Goal: Task Accomplishment & Management: Manage account settings

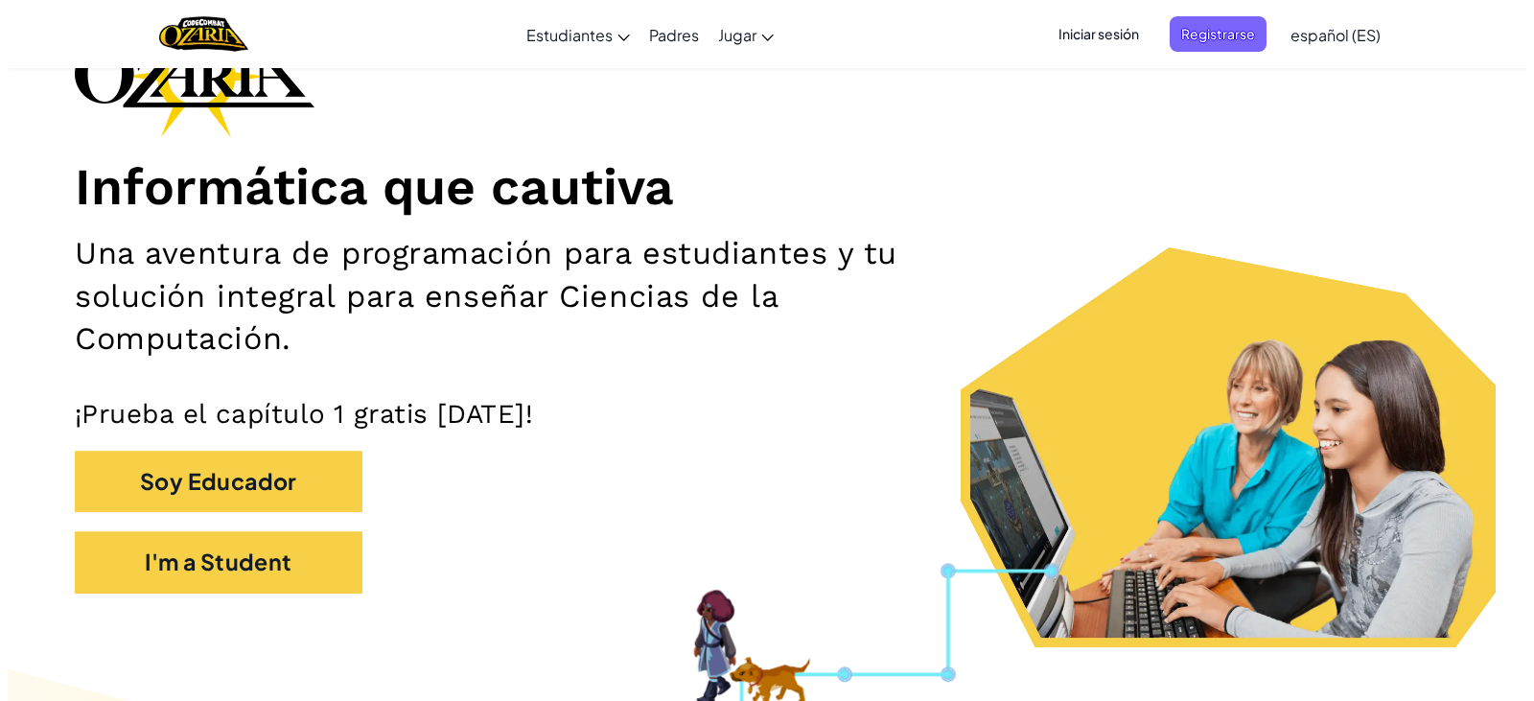
scroll to position [223, 0]
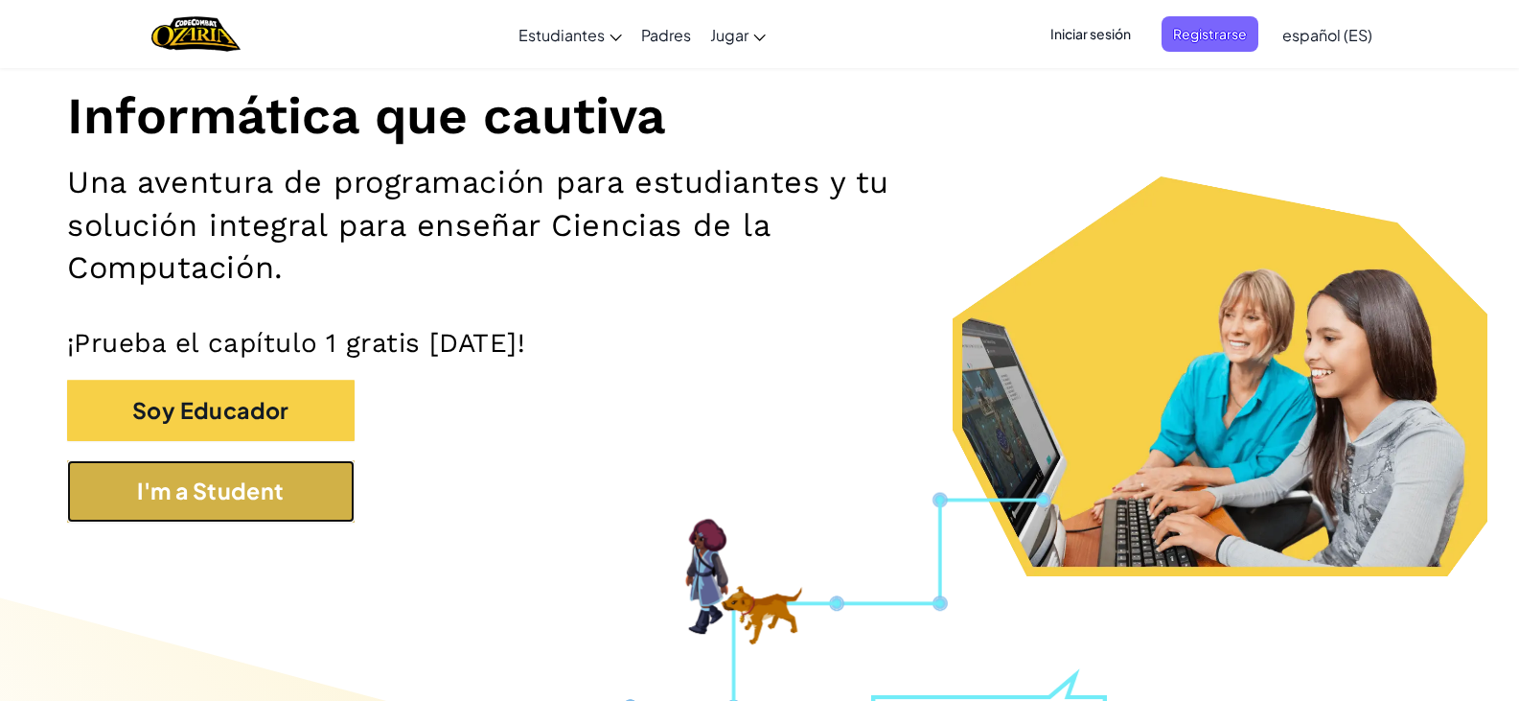
click at [209, 508] on button "I'm a Student" at bounding box center [211, 491] width 288 height 62
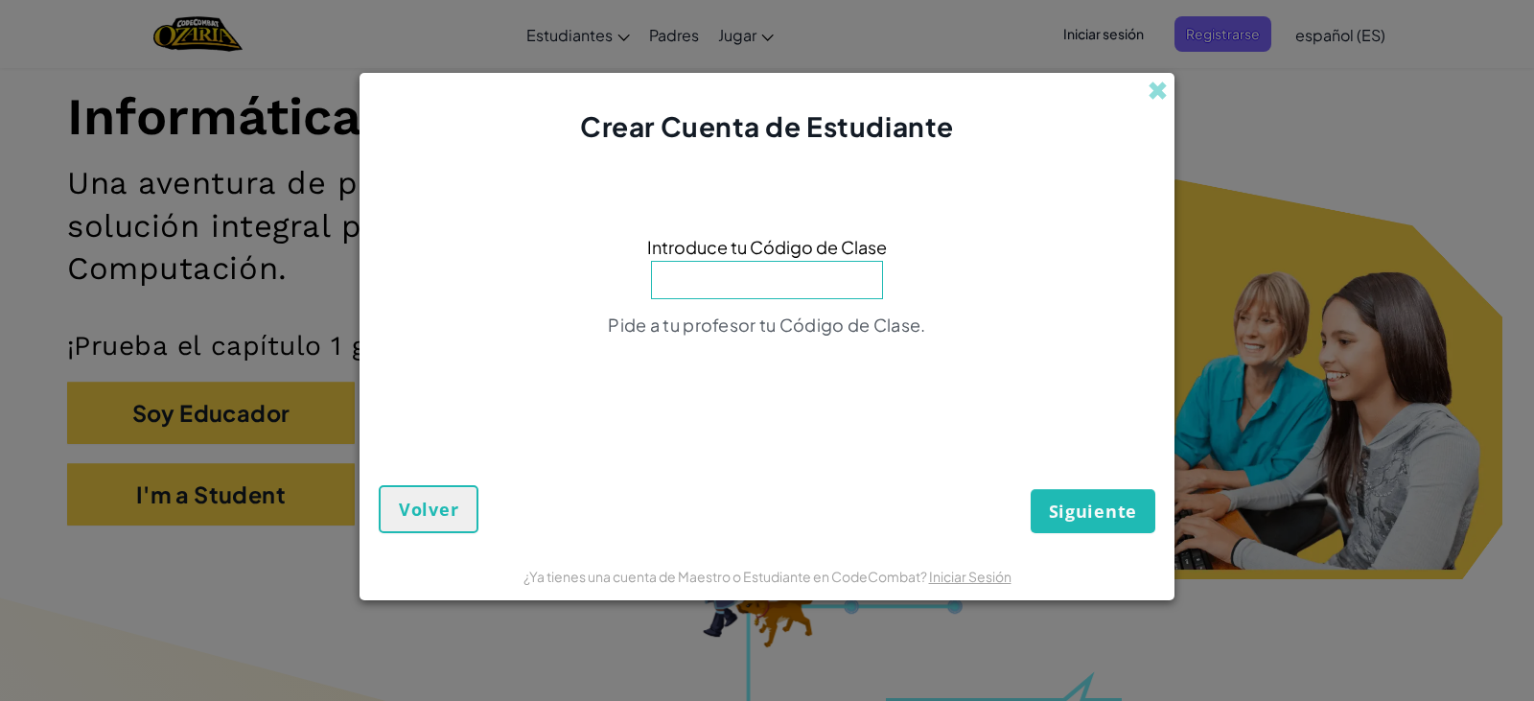
drag, startPoint x: 1399, startPoint y: 117, endPoint x: 1059, endPoint y: 66, distance: 343.2
click at [1350, 135] on div "Crear Cuenta de Estudiante Introduce tu Código de Clase Pide a tu profesor tu C…" at bounding box center [767, 350] width 1534 height 701
click at [1158, 94] on span at bounding box center [1158, 91] width 20 height 20
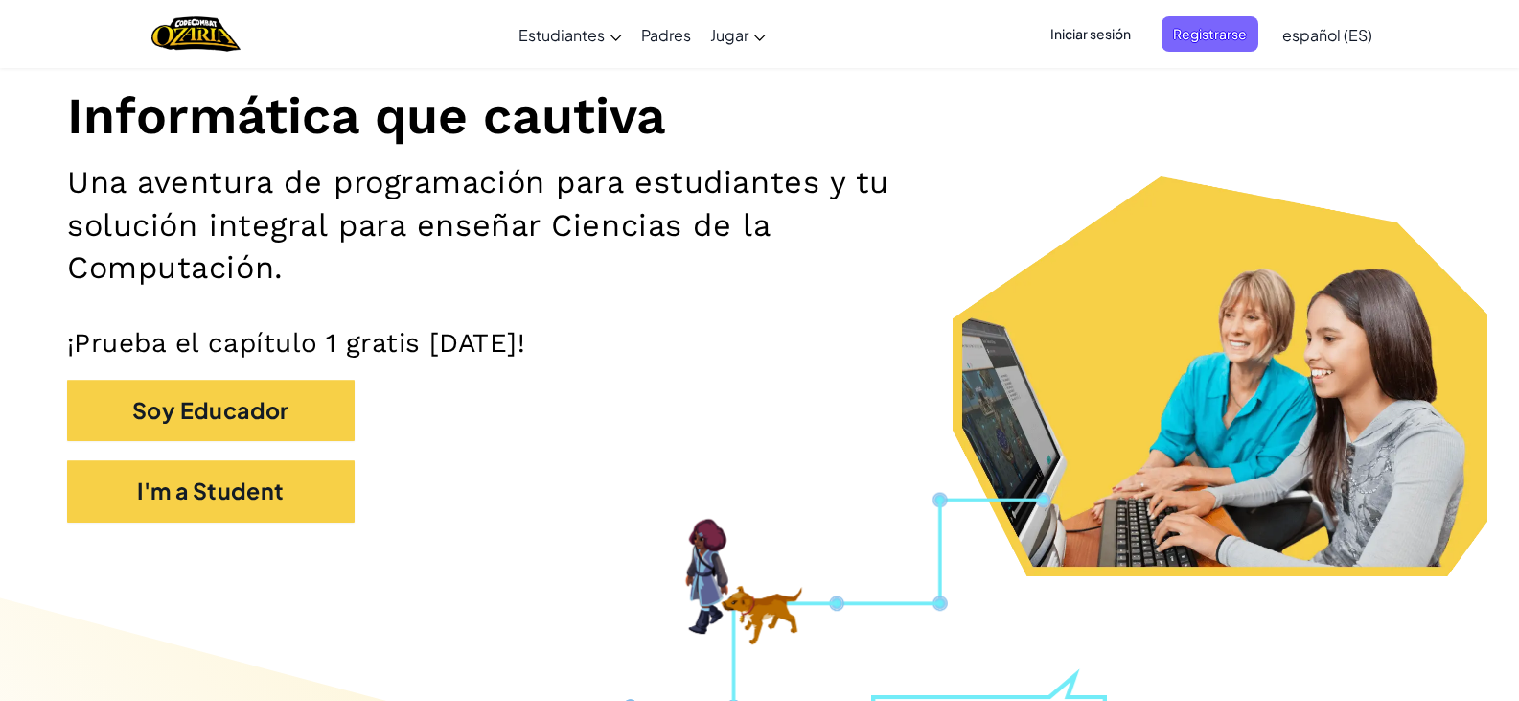
click at [1118, 33] on span "Iniciar sesión" at bounding box center [1091, 33] width 104 height 35
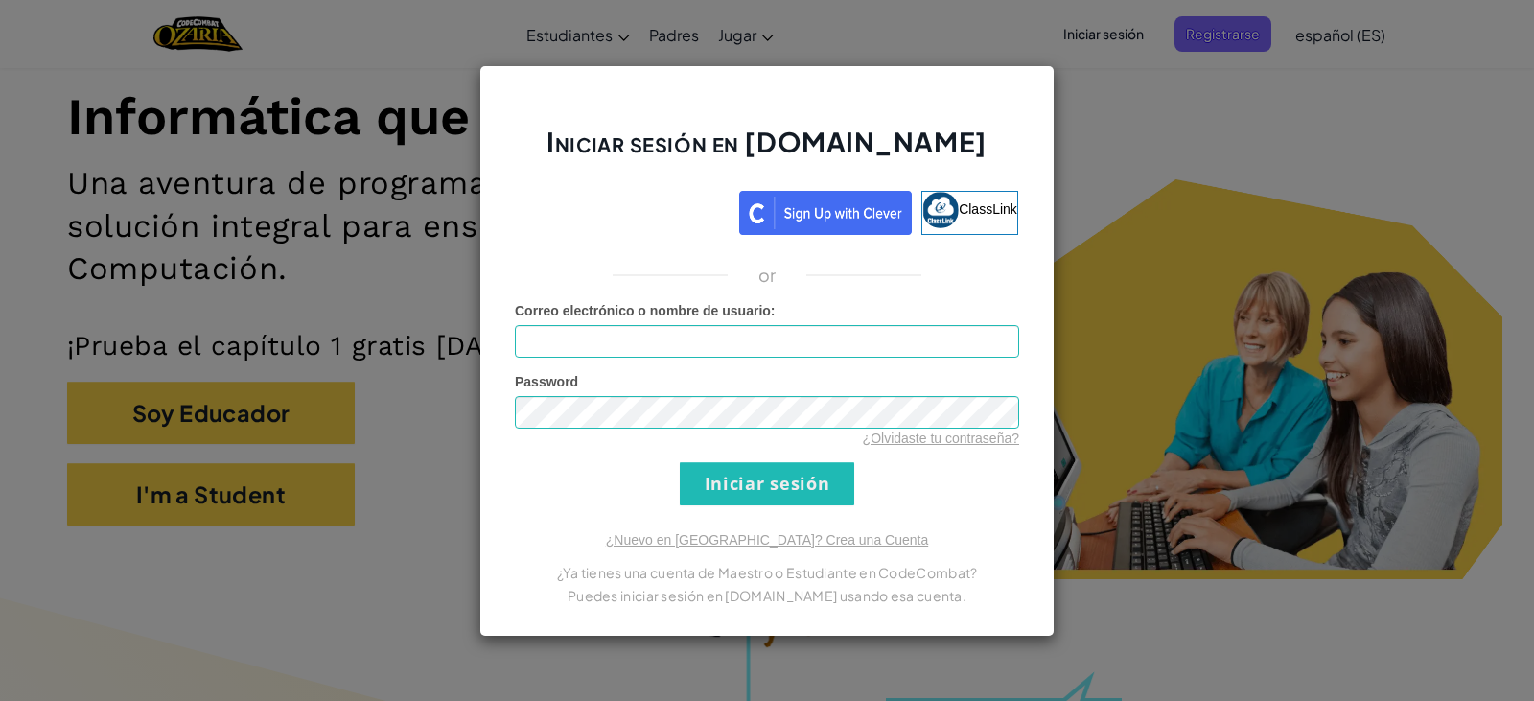
click at [1111, 178] on div "Iniciar sesión en [DOMAIN_NAME] ClassLink or Error desconocido. Correo electrón…" at bounding box center [767, 350] width 1534 height 701
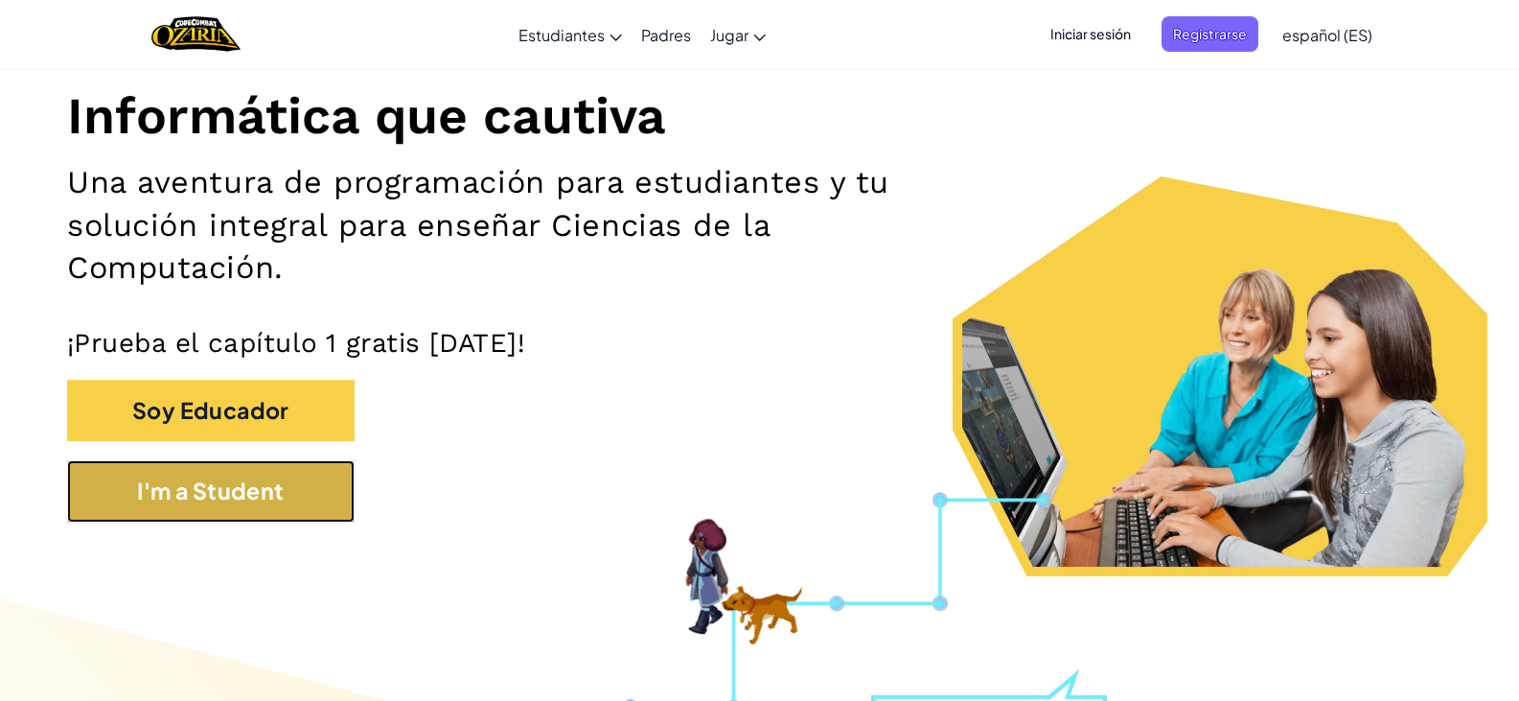
click at [298, 518] on button "I'm a Student" at bounding box center [211, 491] width 288 height 62
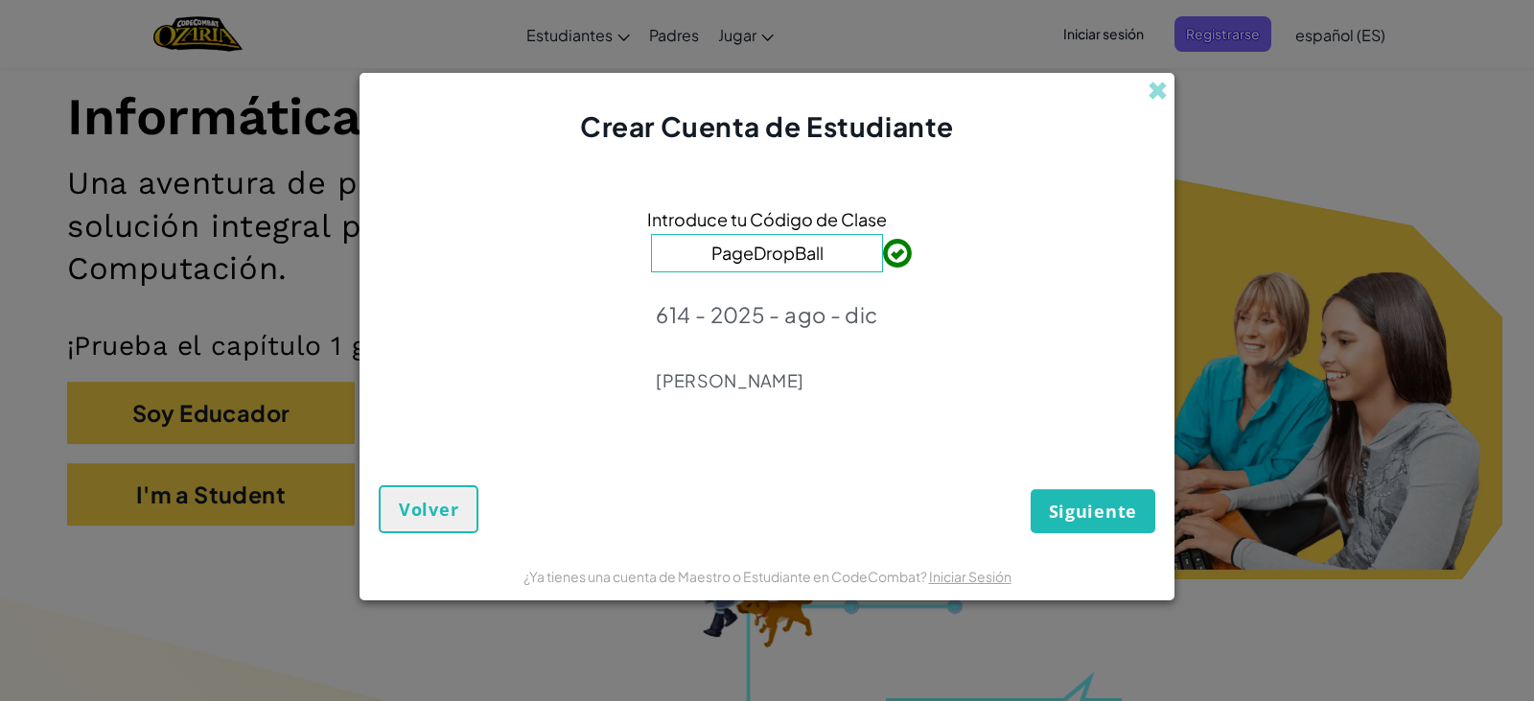
type input "PageDropBall"
click at [1075, 506] on span "Siguiente" at bounding box center [1093, 510] width 88 height 23
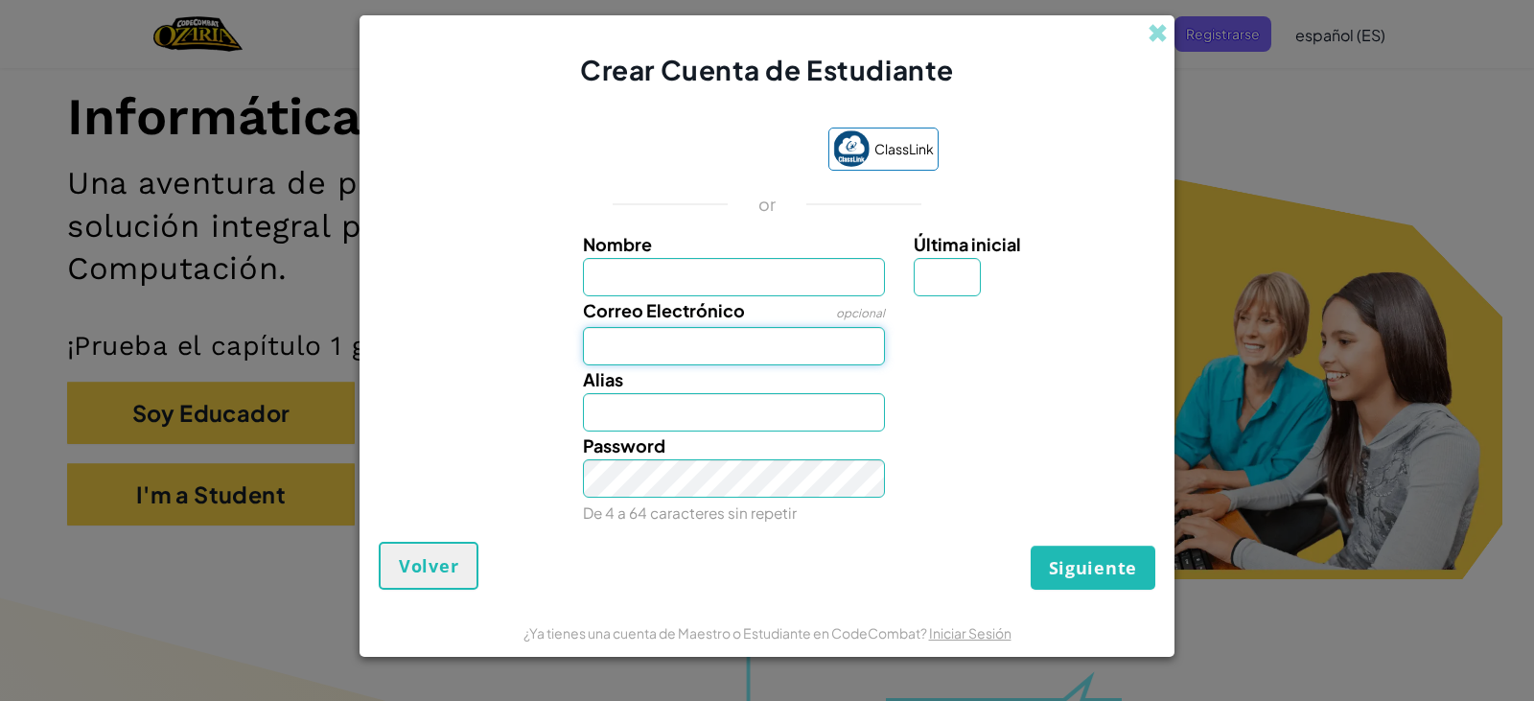
click at [686, 333] on input "Correo Electrónico" at bounding box center [734, 346] width 303 height 38
type input "[EMAIL_ADDRESS][DOMAIN_NAME]"
click at [756, 410] on input "Alias" at bounding box center [734, 412] width 303 height 38
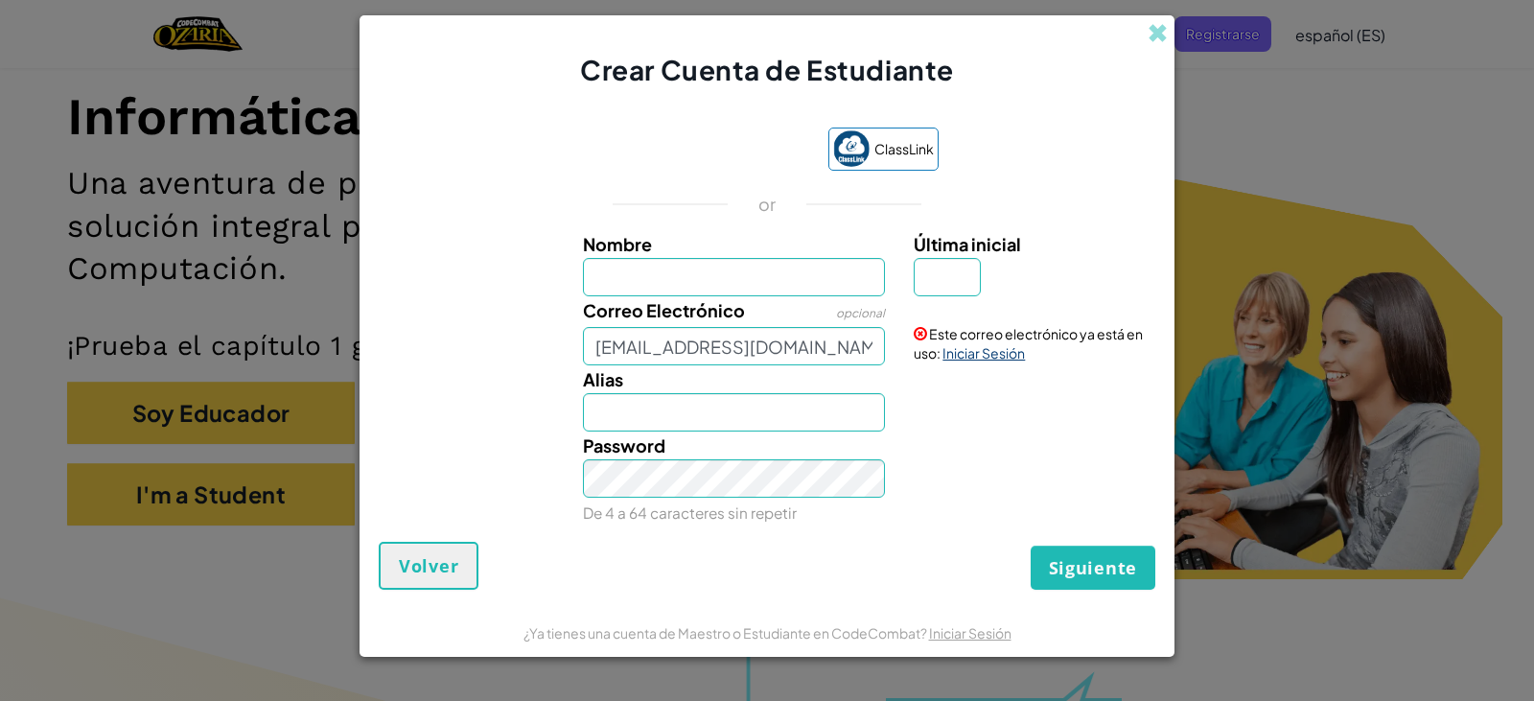
click at [1024, 360] on link "Iniciar Sesión" at bounding box center [983, 352] width 82 height 17
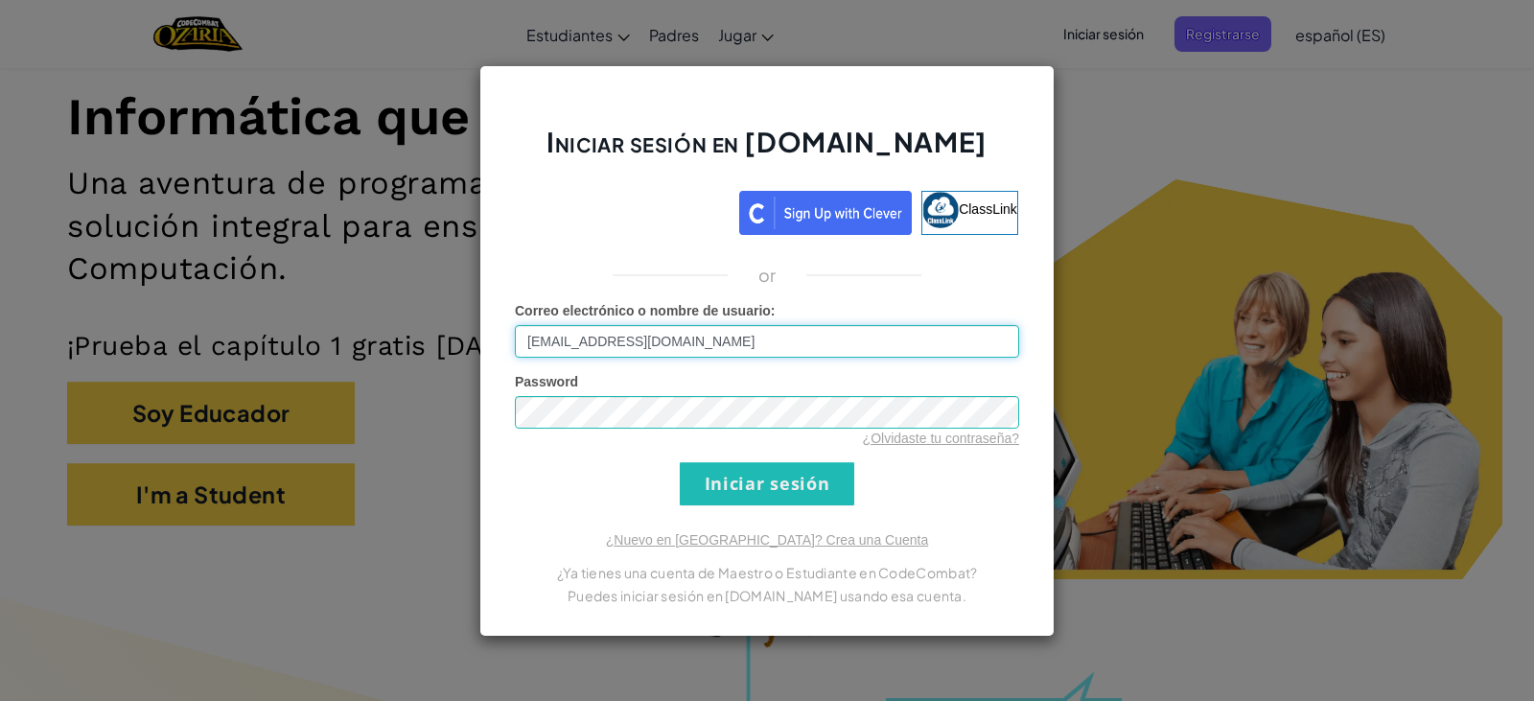
click at [897, 354] on input "[EMAIL_ADDRESS][DOMAIN_NAME]" at bounding box center [767, 341] width 504 height 33
click at [947, 345] on input "[EMAIL_ADDRESS][DOMAIN_NAME]" at bounding box center [767, 341] width 504 height 33
click at [715, 480] on input "Iniciar sesión" at bounding box center [767, 483] width 174 height 43
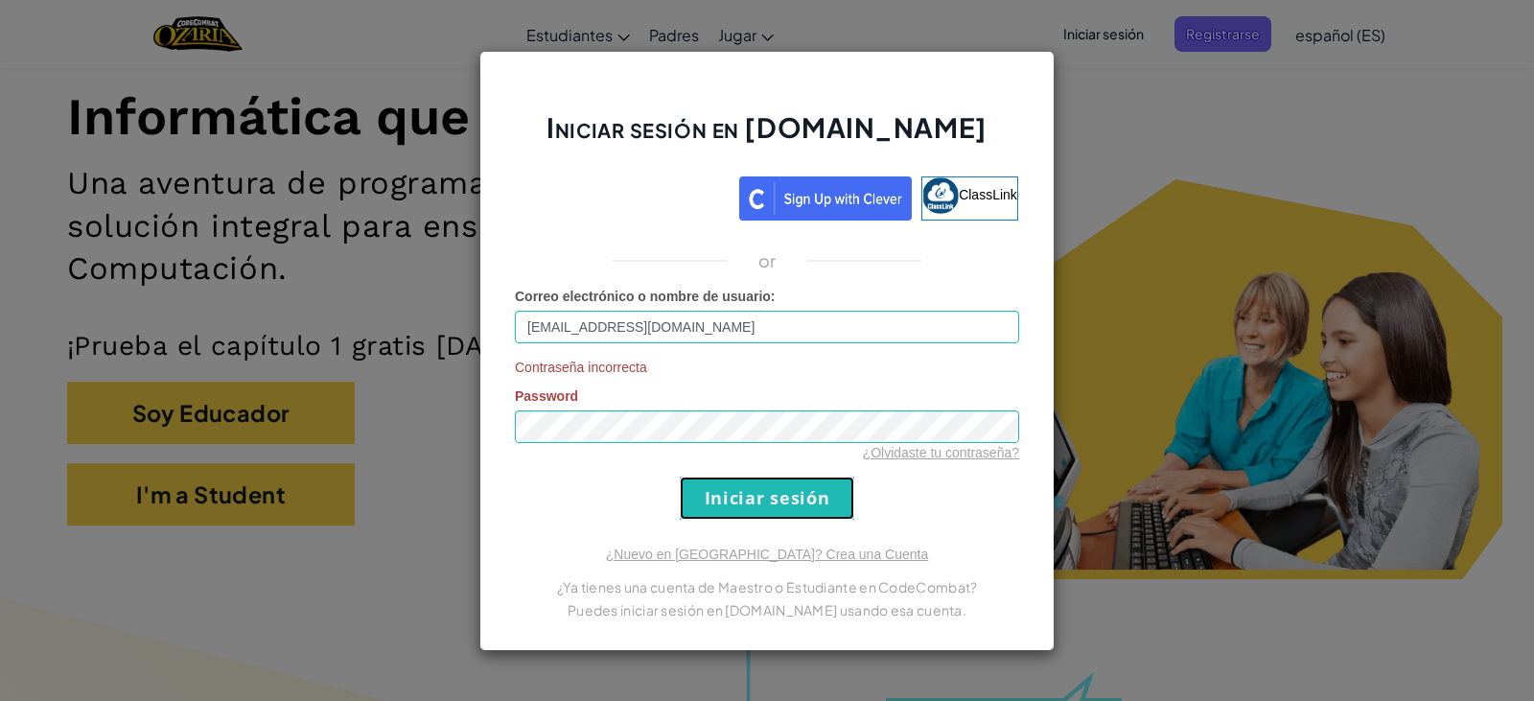
drag, startPoint x: 715, startPoint y: 480, endPoint x: 725, endPoint y: 497, distance: 18.9
click at [725, 497] on input "Iniciar sesión" at bounding box center [767, 497] width 174 height 43
click at [789, 507] on input "Iniciar sesión" at bounding box center [767, 497] width 174 height 43
click at [930, 308] on div "Correo electrónico o nombre de usuario : [EMAIL_ADDRESS][DOMAIN_NAME]" at bounding box center [767, 315] width 504 height 57
click at [932, 318] on input "[EMAIL_ADDRESS][DOMAIN_NAME]" at bounding box center [767, 327] width 504 height 33
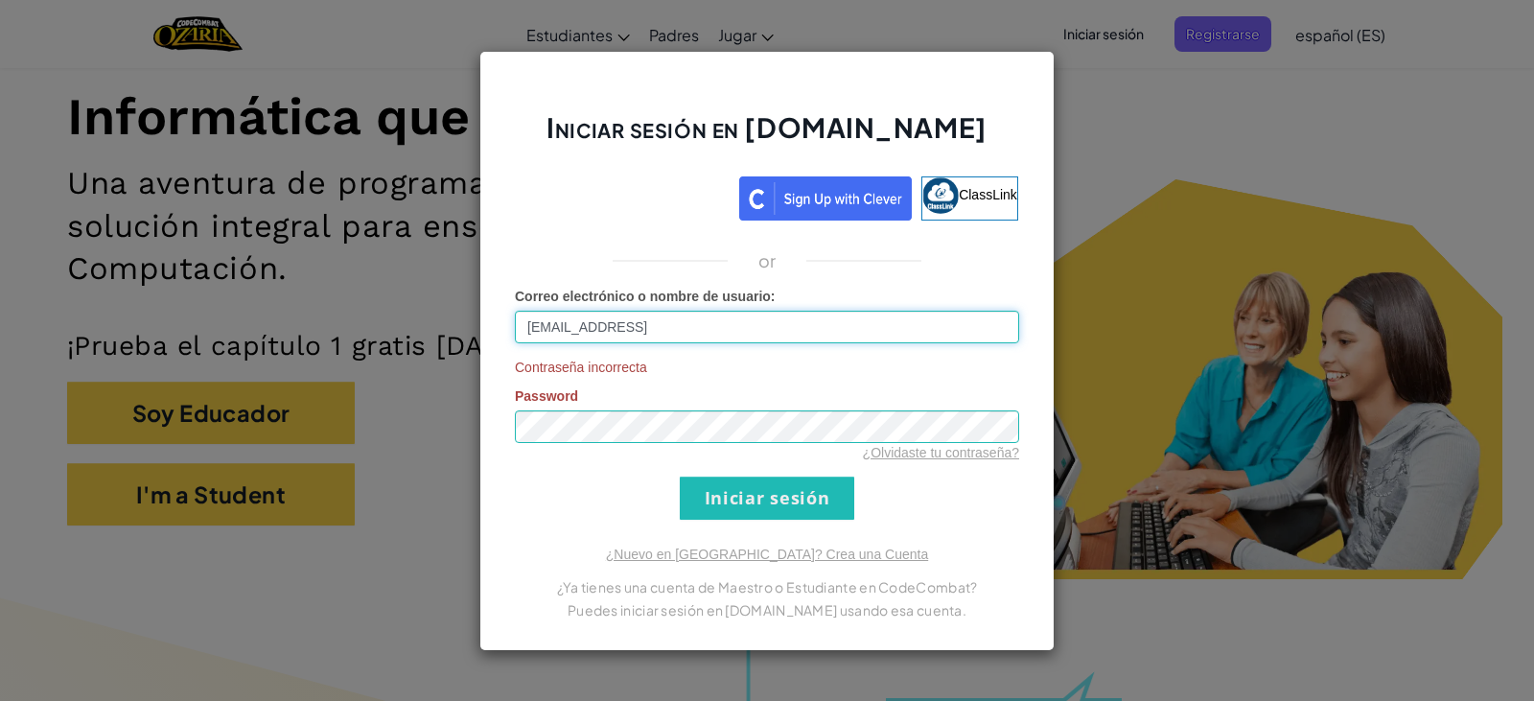
type input "[EMAIL_ADDRESS][DOMAIN_NAME]"
click at [821, 505] on input "Iniciar sesión" at bounding box center [767, 497] width 174 height 43
click at [1006, 447] on link "¿Olvidaste tu contraseña?" at bounding box center [941, 452] width 156 height 15
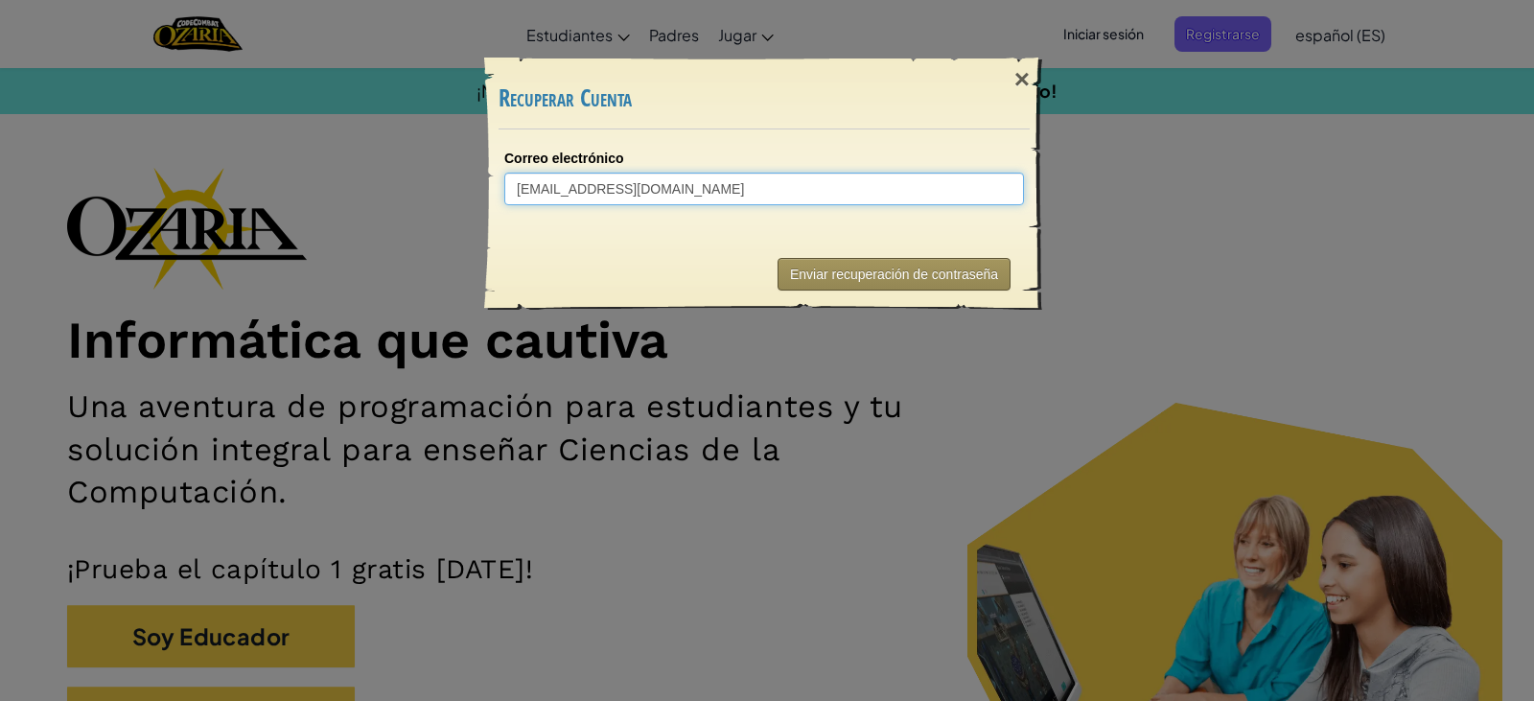
type input "[EMAIL_ADDRESS][DOMAIN_NAME]"
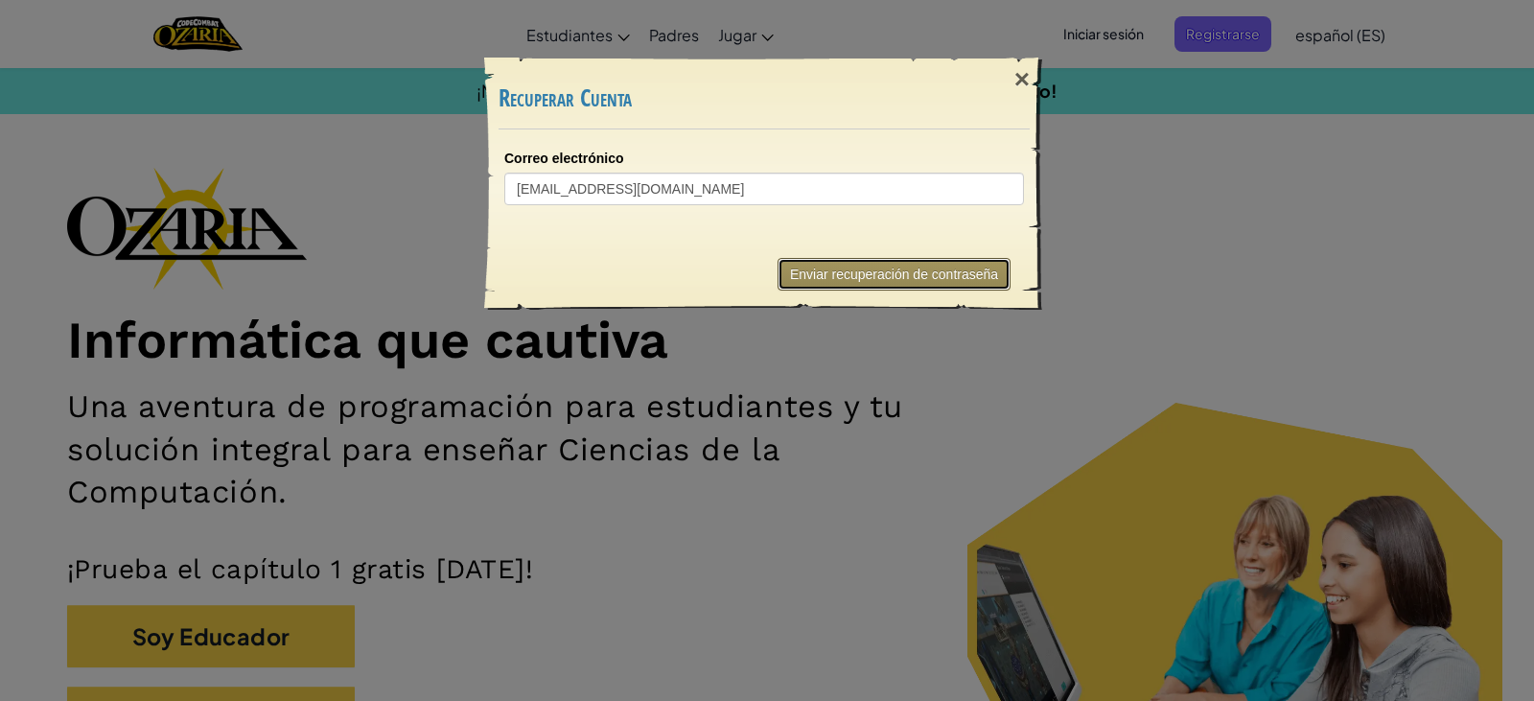
click at [917, 278] on button "Enviar recuperación de contraseña" at bounding box center [893, 274] width 233 height 33
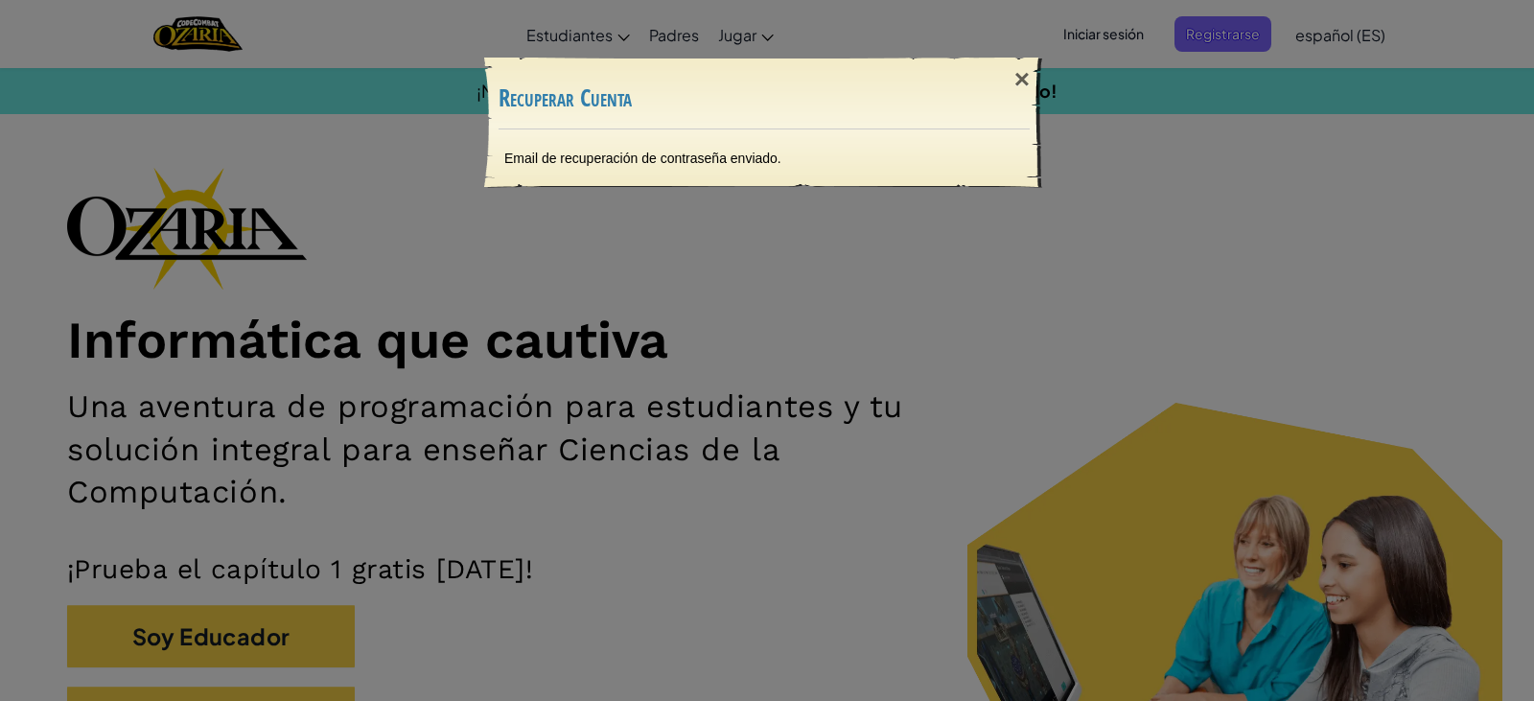
click at [940, 104] on h3 "Recuperar Cuenta" at bounding box center [764, 98] width 531 height 26
click at [956, 128] on div "× Recuperar Cuenta Email de recuperación de contraseña enviado. Enviando..." at bounding box center [764, 123] width 560 height 130
click at [956, 128] on div "× Recuperar Cuenta" at bounding box center [764, 93] width 531 height 71
click at [625, 154] on div "Email de recuperación de contraseña enviado." at bounding box center [764, 158] width 558 height 58
